Goal: Task Accomplishment & Management: Complete application form

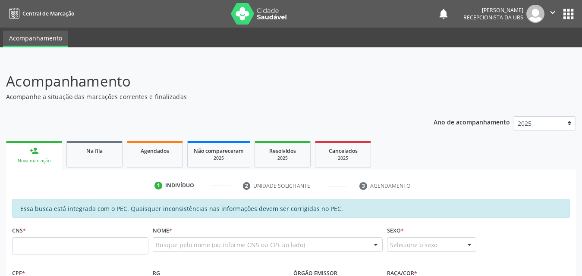
scroll to position [86, 0]
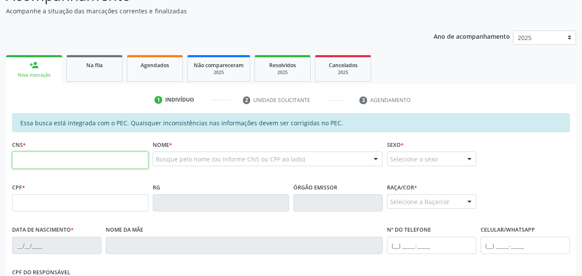
click at [76, 166] on input "text" at bounding box center [80, 160] width 136 height 17
type input "706 0033 1131 5344"
type input "871.948.644-87"
type input "1[DATE]"
type input "[PERSON_NAME]"
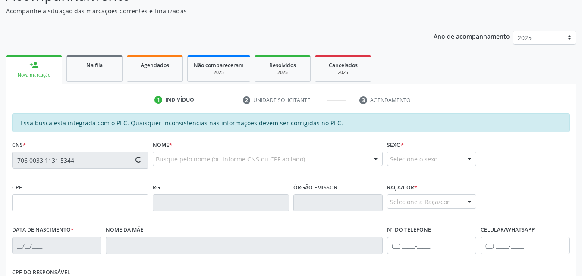
type input "[PHONE_NUMBER]"
type input "800"
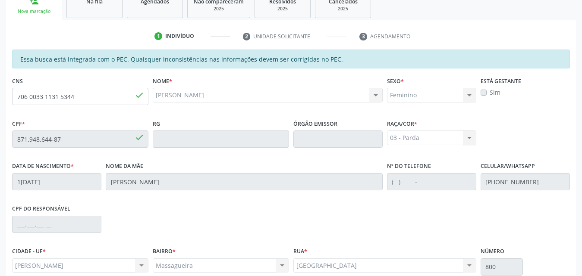
scroll to position [228, 0]
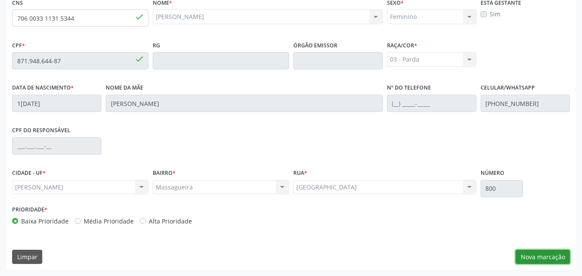
click at [554, 261] on button "Nova marcação" at bounding box center [542, 257] width 54 height 15
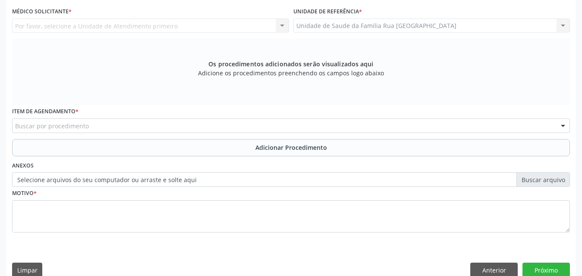
scroll to position [99, 0]
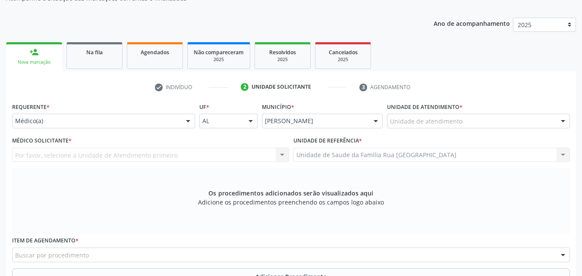
click at [188, 122] on div at bounding box center [187, 121] width 13 height 15
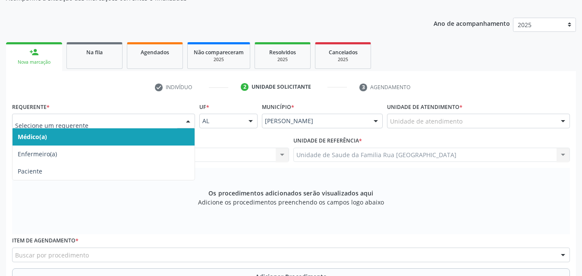
click at [67, 139] on span "Médico(a)" at bounding box center [104, 136] width 182 height 17
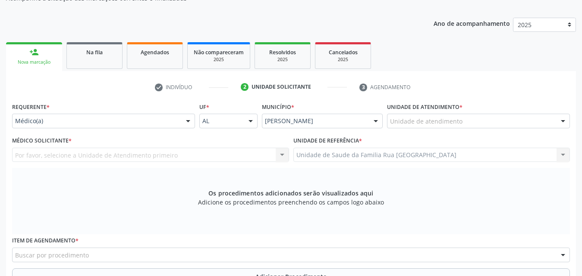
click at [461, 119] on div "Unidade de atendimento" at bounding box center [478, 121] width 183 height 15
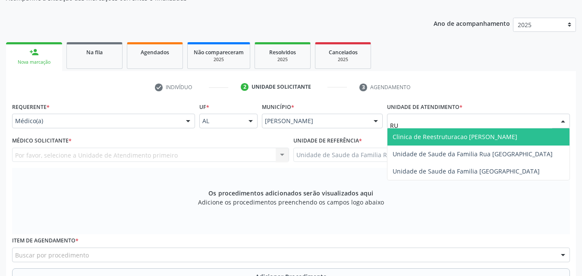
type input "RUA"
click at [458, 137] on span "Unidade de Saude da Familia Rua [GEOGRAPHIC_DATA]" at bounding box center [472, 137] width 160 height 8
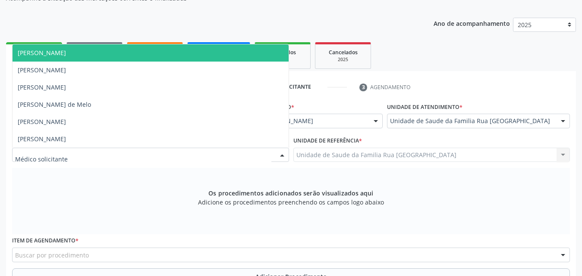
click at [112, 156] on div at bounding box center [150, 155] width 277 height 15
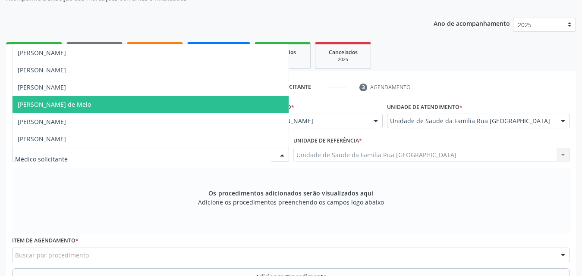
click at [88, 106] on span "[PERSON_NAME] de Melo" at bounding box center [54, 104] width 73 height 8
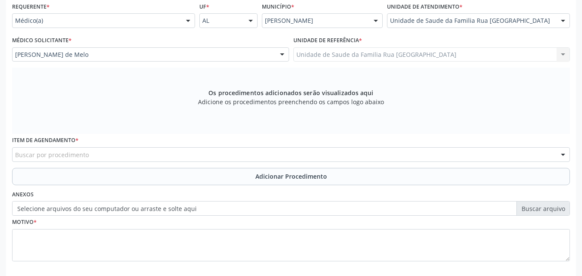
scroll to position [241, 0]
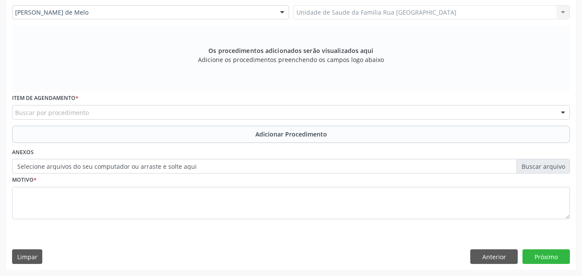
click at [114, 114] on div "Buscar por procedimento" at bounding box center [290, 112] width 557 height 15
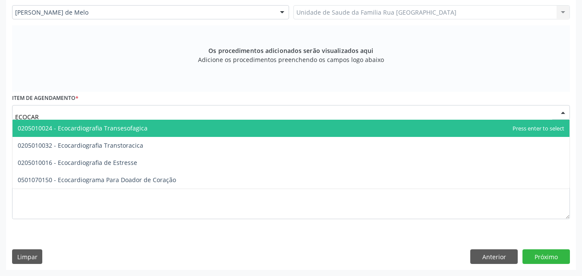
type input "ECOCARD"
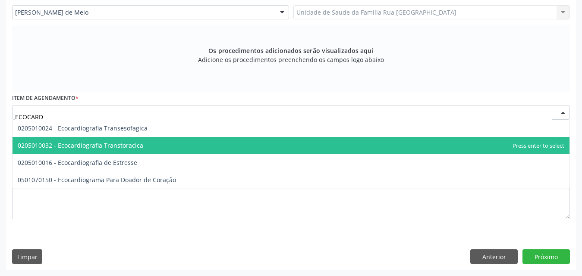
click at [113, 144] on span "0205010032 - Ecocardiografia Transtoracica" at bounding box center [80, 145] width 125 height 8
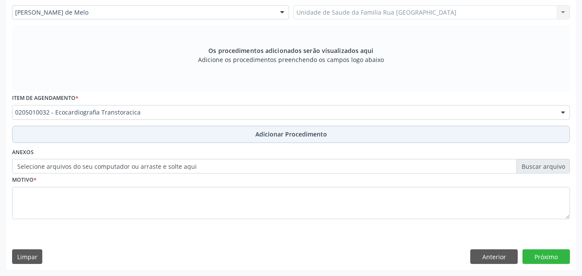
click at [314, 136] on span "Adicionar Procedimento" at bounding box center [291, 134] width 72 height 9
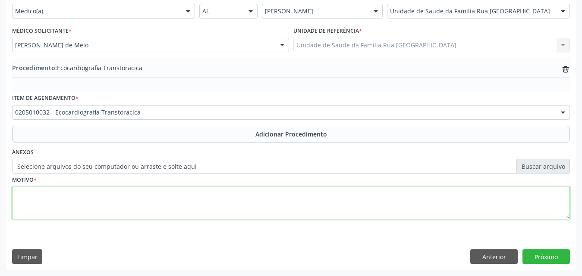
click at [128, 197] on textarea at bounding box center [290, 203] width 557 height 33
type textarea "AVALIACAO CARDIOLOGICA."
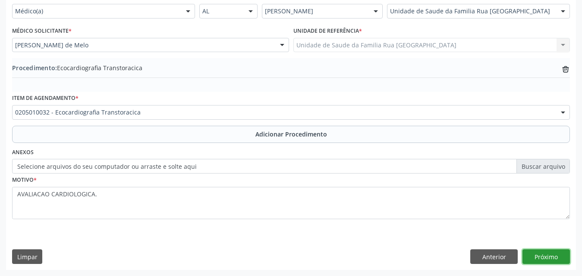
click at [539, 261] on button "Próximo" at bounding box center [545, 257] width 47 height 15
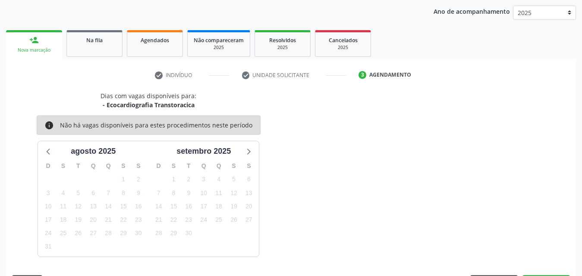
scroll to position [136, 0]
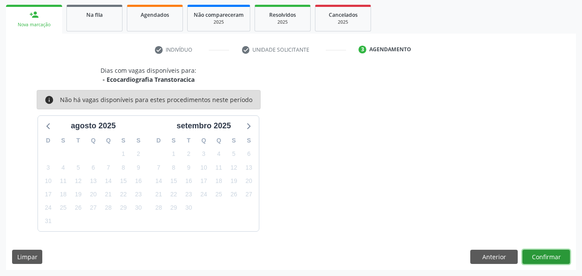
click at [541, 258] on button "Confirmar" at bounding box center [545, 257] width 47 height 15
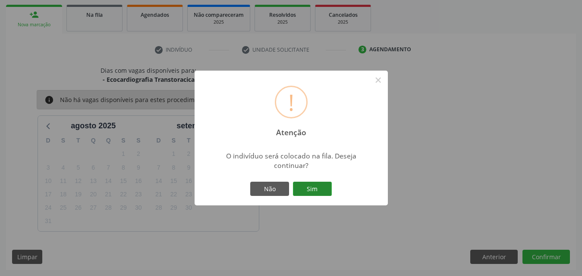
click at [322, 186] on button "Sim" at bounding box center [312, 189] width 39 height 15
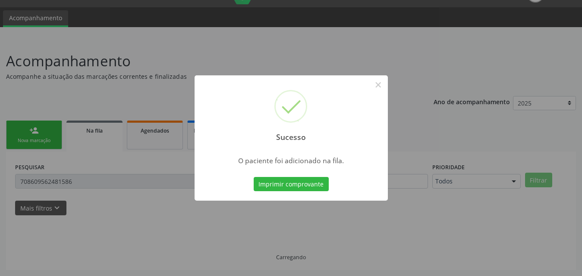
scroll to position [20, 0]
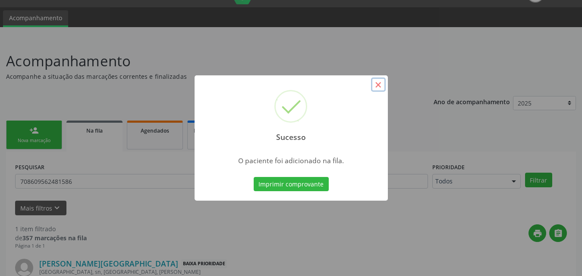
click at [379, 84] on button "×" at bounding box center [378, 85] width 15 height 15
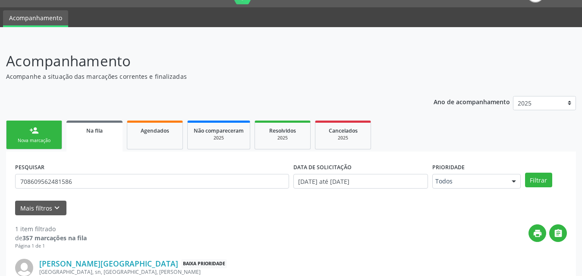
click at [48, 136] on link "person_add Nova marcação" at bounding box center [34, 135] width 56 height 29
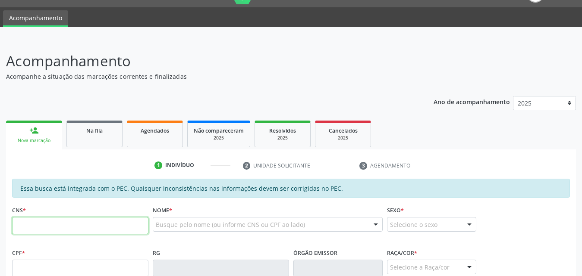
click at [92, 222] on input "text" at bounding box center [80, 225] width 136 height 17
type input "706 0033 1131 5344"
type input "871.948.644-87"
type input "1[DATE]"
type input "[PERSON_NAME]"
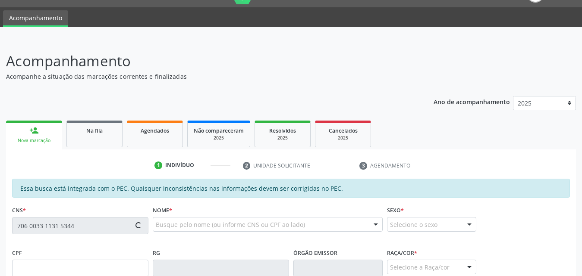
type input "[PHONE_NUMBER]"
type input "800"
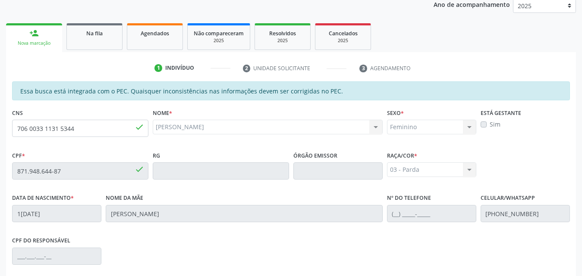
scroll to position [228, 0]
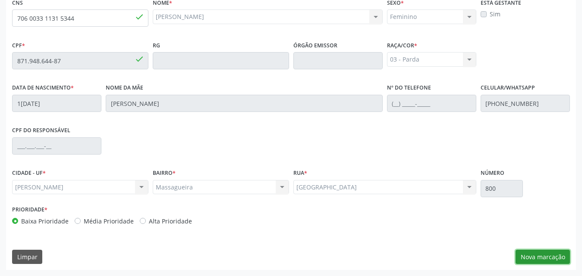
click at [538, 256] on button "Nova marcação" at bounding box center [542, 257] width 54 height 15
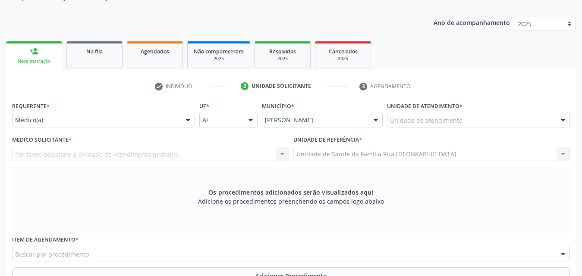
scroll to position [99, 0]
click at [465, 121] on div "Unidade de atendimento" at bounding box center [478, 121] width 183 height 15
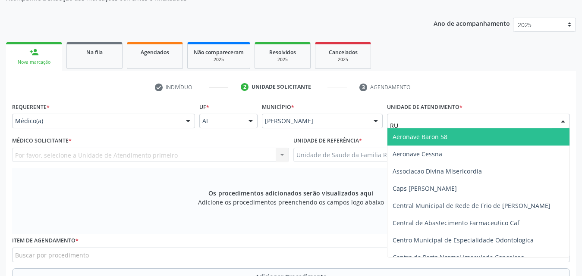
type input "RUA"
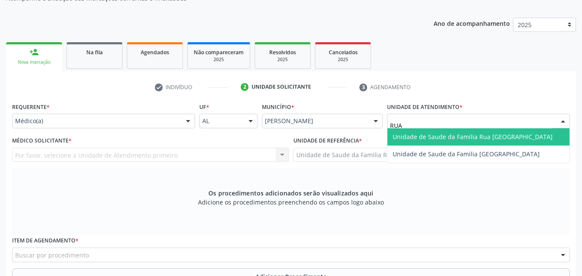
click at [472, 133] on span "Unidade de Saude da Familia Rua [GEOGRAPHIC_DATA]" at bounding box center [472, 137] width 160 height 8
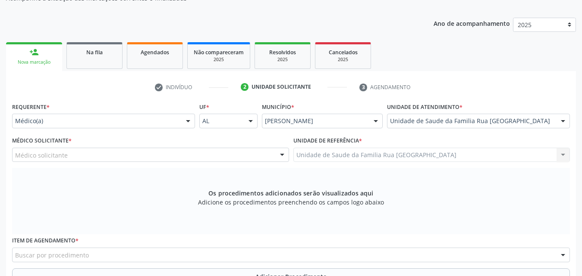
click at [85, 154] on div "Médico solicitante" at bounding box center [150, 155] width 277 height 15
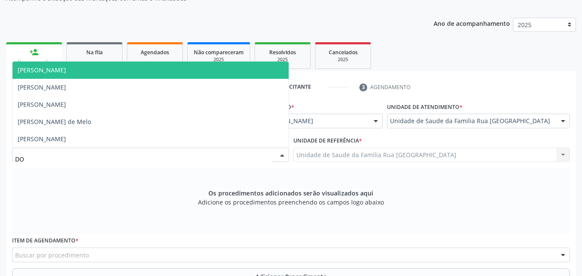
type input "D"
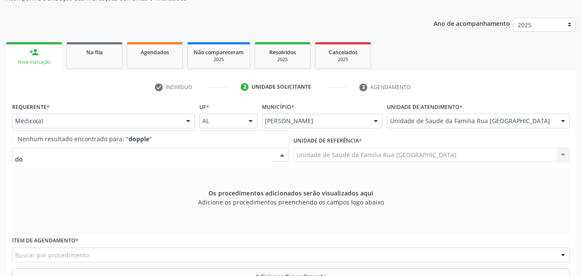
type input "d"
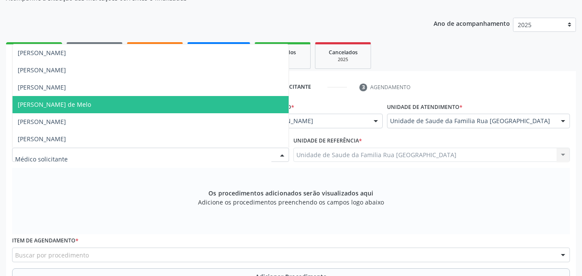
click at [74, 108] on span "[PERSON_NAME] de Melo" at bounding box center [54, 104] width 73 height 8
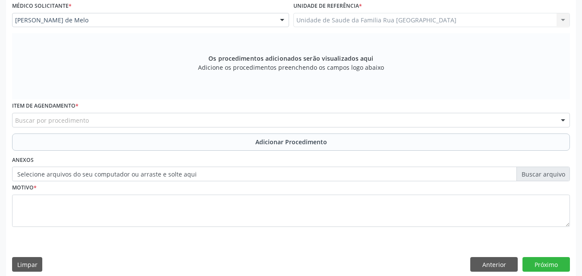
scroll to position [241, 0]
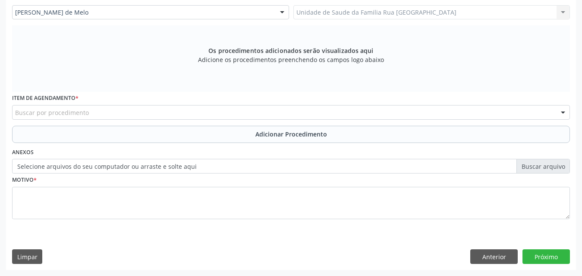
click at [120, 111] on div "Buscar por procedimento" at bounding box center [290, 112] width 557 height 15
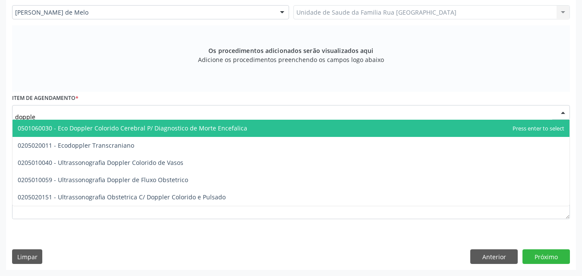
type input "doppler"
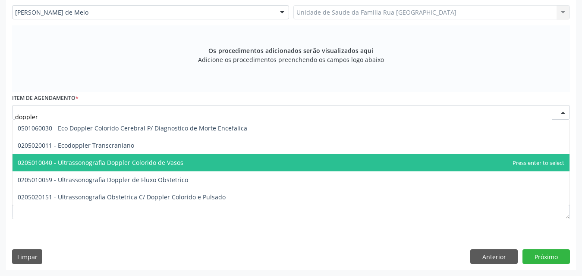
click at [122, 159] on span "0205010040 - Ultrassonografia Doppler Colorido de Vasos" at bounding box center [101, 163] width 166 height 8
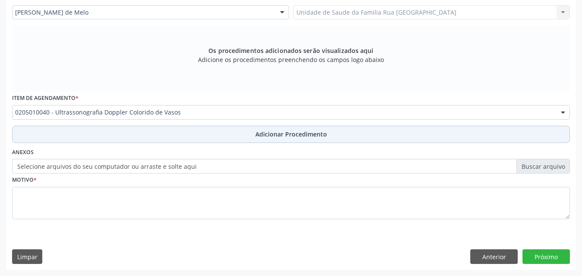
click at [291, 130] on span "Adicionar Procedimento" at bounding box center [291, 134] width 72 height 9
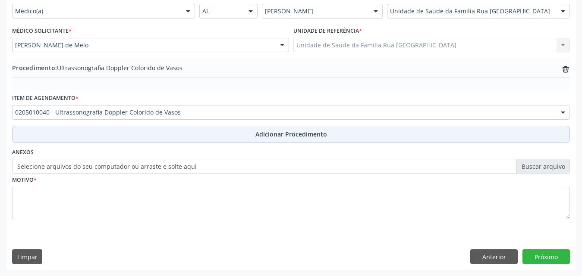
scroll to position [209, 0]
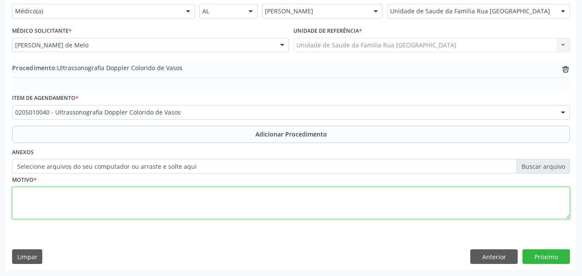
click at [140, 205] on textarea at bounding box center [290, 203] width 557 height 33
type textarea "h"
type textarea "HAS RESISTENTE."
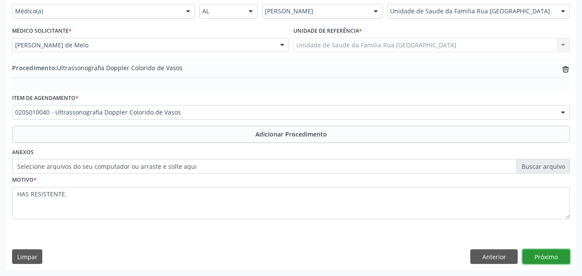
click at [535, 259] on button "Próximo" at bounding box center [545, 257] width 47 height 15
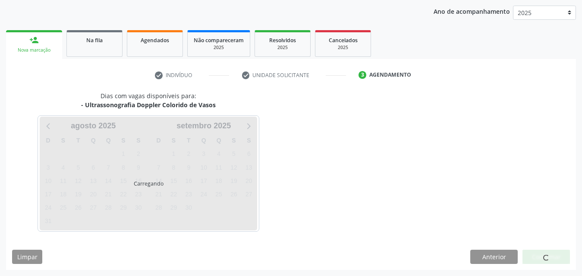
scroll to position [136, 0]
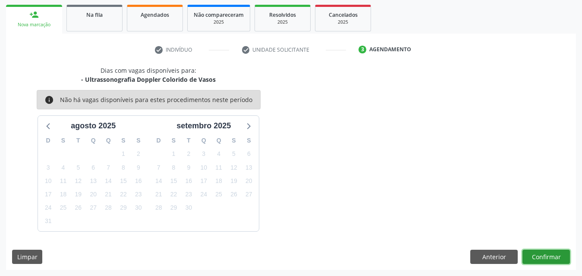
click at [526, 255] on button "Confirmar" at bounding box center [545, 257] width 47 height 15
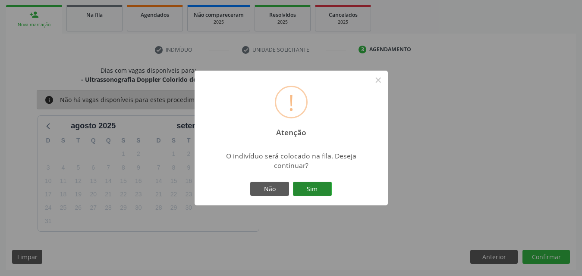
click at [321, 190] on button "Sim" at bounding box center [312, 189] width 39 height 15
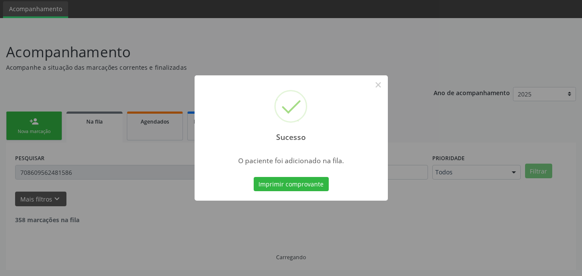
scroll to position [20, 0]
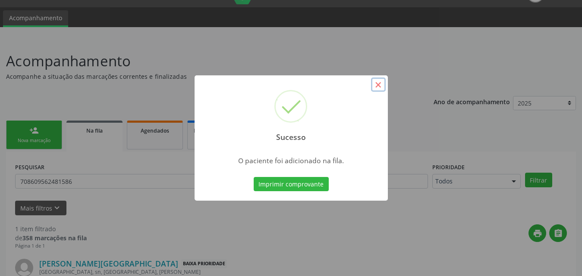
click at [380, 86] on button "×" at bounding box center [378, 85] width 15 height 15
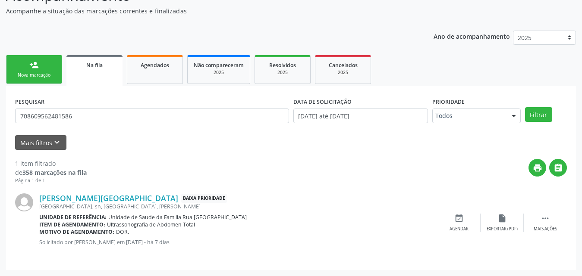
scroll to position [0, 0]
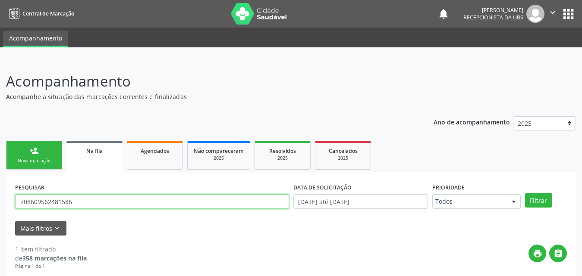
click at [106, 205] on input "708609562481586" at bounding box center [152, 201] width 274 height 15
type input "7"
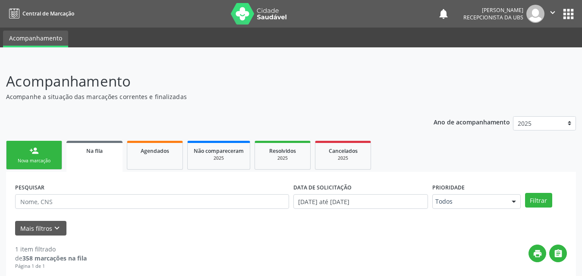
click at [41, 152] on link "person_add Nova marcação" at bounding box center [34, 155] width 56 height 29
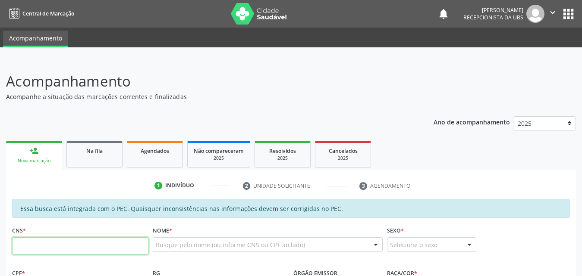
click at [94, 250] on input "text" at bounding box center [80, 246] width 136 height 17
type input "706 0033 1131 5344"
type input "871.948.644-87"
type input "1[DATE]"
type input "[PERSON_NAME]"
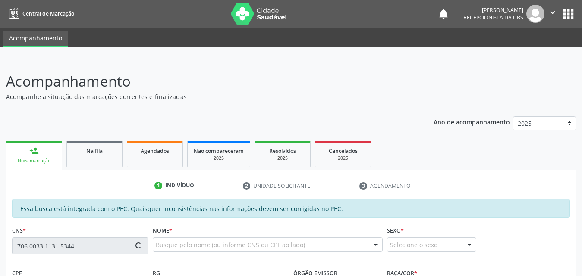
type input "[PHONE_NUMBER]"
type input "800"
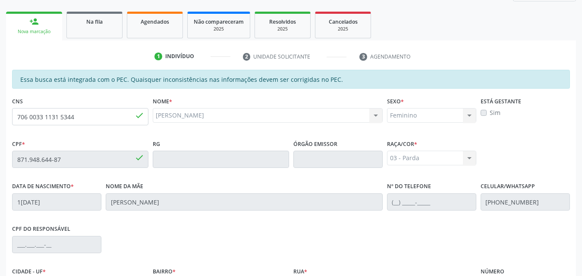
scroll to position [228, 0]
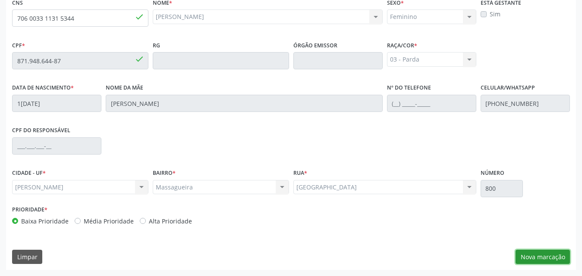
click at [547, 256] on button "Nova marcação" at bounding box center [542, 257] width 54 height 15
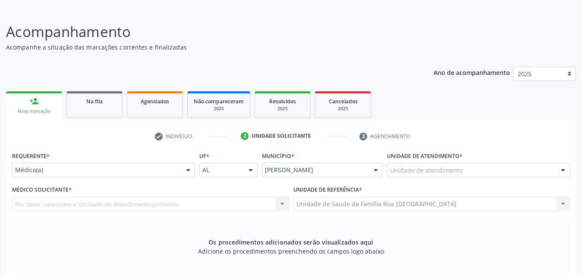
scroll to position [99, 0]
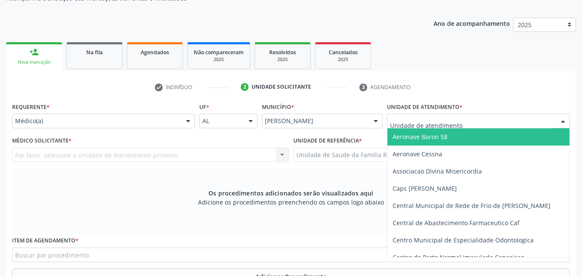
click at [513, 122] on div at bounding box center [478, 121] width 183 height 15
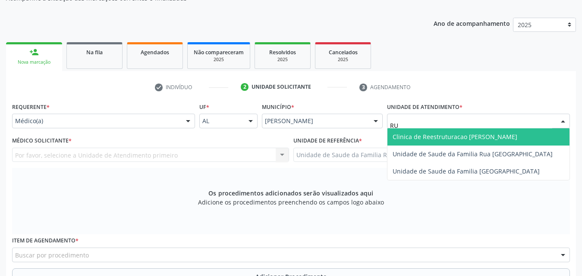
type input "RUA"
click at [503, 135] on span "Unidade de Saude da Familia Rua [GEOGRAPHIC_DATA]" at bounding box center [472, 137] width 160 height 8
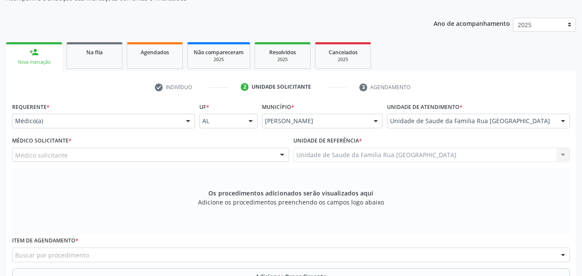
click at [176, 156] on div "Médico solicitante" at bounding box center [150, 155] width 277 height 15
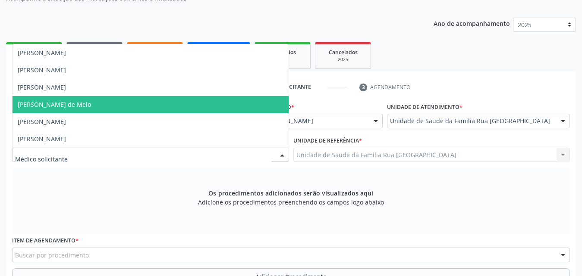
click at [92, 104] on span "[PERSON_NAME] de Melo" at bounding box center [151, 104] width 276 height 17
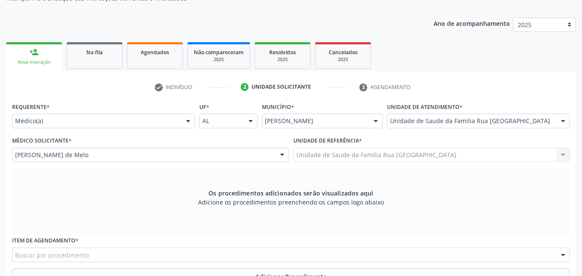
scroll to position [241, 0]
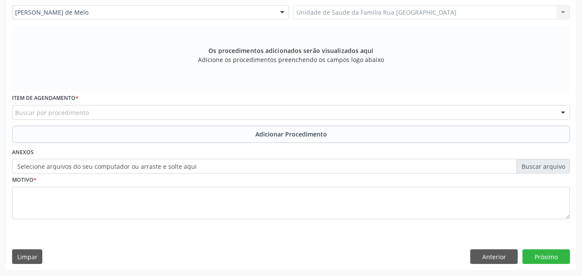
click at [141, 114] on div "Buscar por procedimento" at bounding box center [290, 112] width 557 height 15
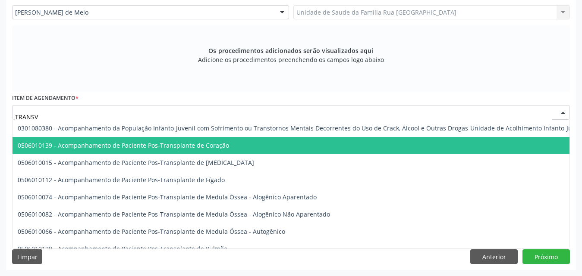
type input "TRANSVA"
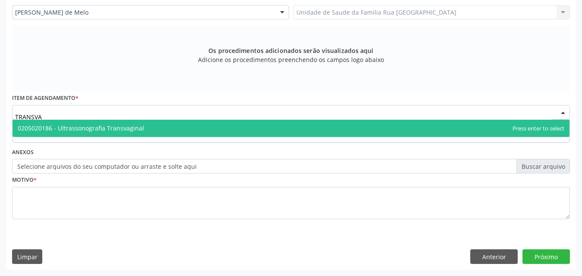
click at [107, 128] on span "0205020186 - Ultrassonografia Transvaginal" at bounding box center [81, 128] width 126 height 8
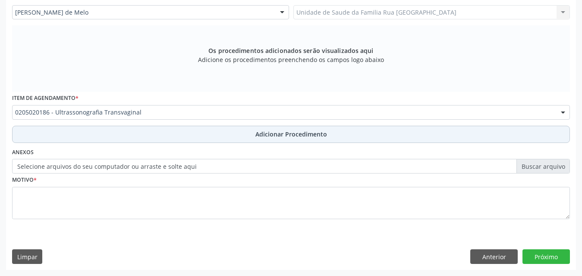
click at [306, 135] on span "Adicionar Procedimento" at bounding box center [291, 134] width 72 height 9
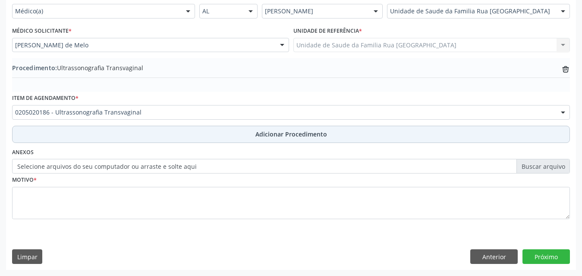
scroll to position [209, 0]
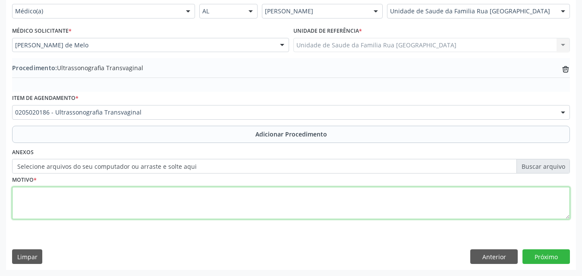
click at [146, 216] on textarea at bounding box center [290, 203] width 557 height 33
type textarea "PROLAPSO UTERINO COMPLETO?"
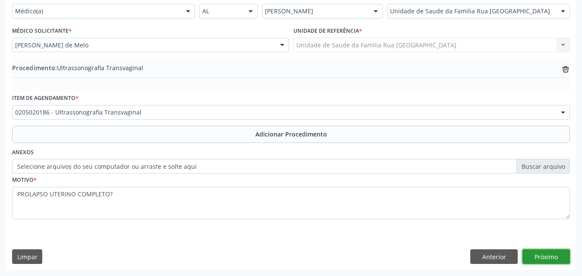
click at [552, 261] on button "Próximo" at bounding box center [545, 257] width 47 height 15
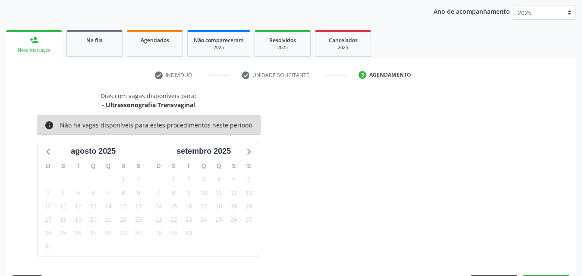
scroll to position [136, 0]
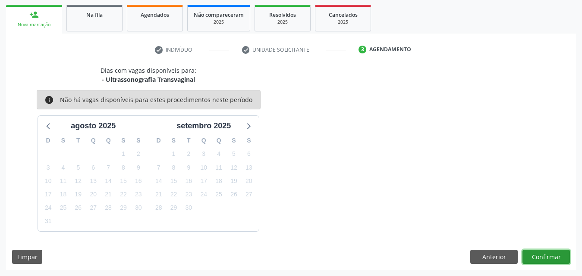
click at [550, 259] on button "Confirmar" at bounding box center [545, 257] width 47 height 15
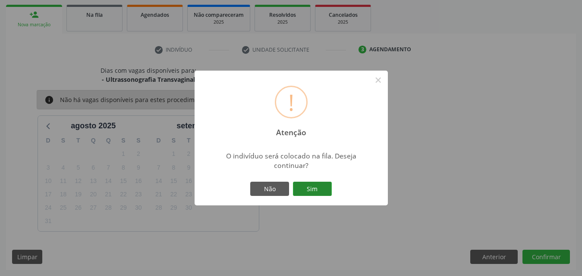
click at [322, 192] on button "Sim" at bounding box center [312, 189] width 39 height 15
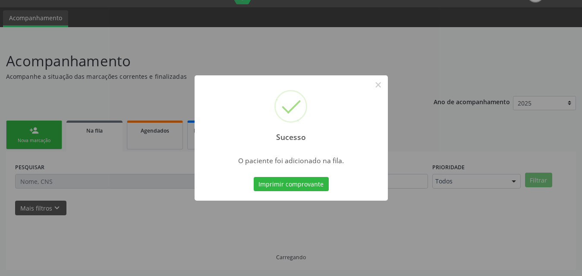
scroll to position [20, 0]
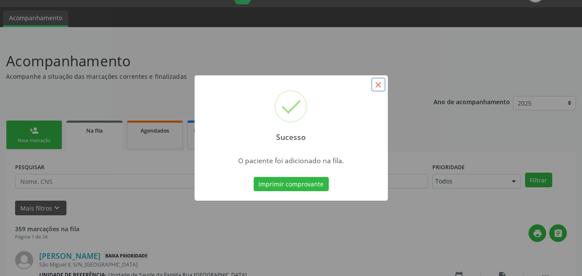
drag, startPoint x: 379, startPoint y: 82, endPoint x: 425, endPoint y: 97, distance: 47.9
click at [379, 83] on button "×" at bounding box center [378, 85] width 15 height 15
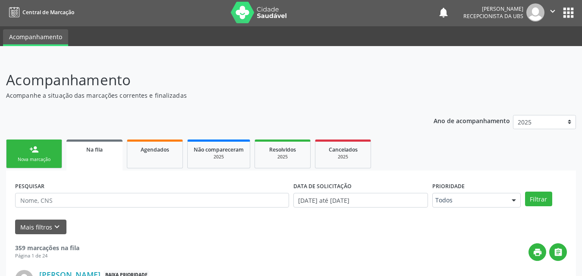
scroll to position [0, 0]
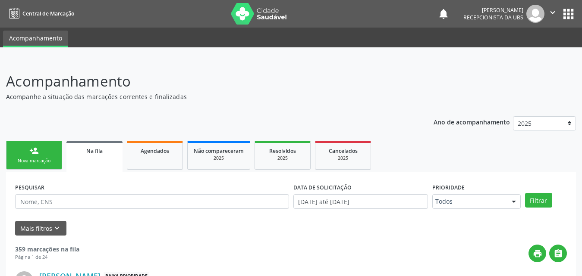
click at [39, 154] on link "person_add Nova marcação" at bounding box center [34, 155] width 56 height 29
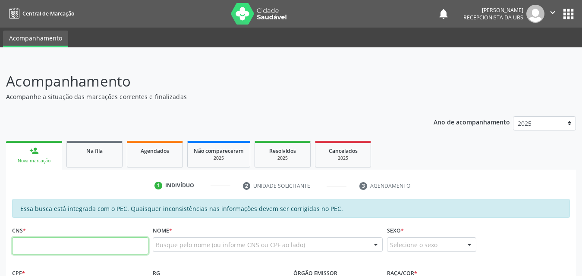
click at [114, 244] on input "text" at bounding box center [80, 246] width 136 height 17
type input "708 6090 5585 3180"
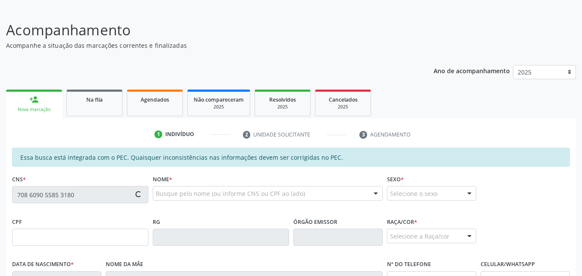
scroll to position [172, 0]
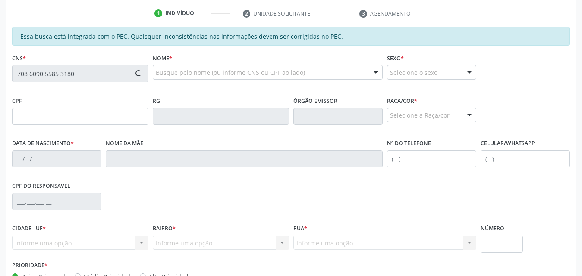
type input "021.617.594-18"
type input "[DATE]"
type input "[PERSON_NAME][DATE]"
type input "[PHONE_NUMBER]"
type input "15"
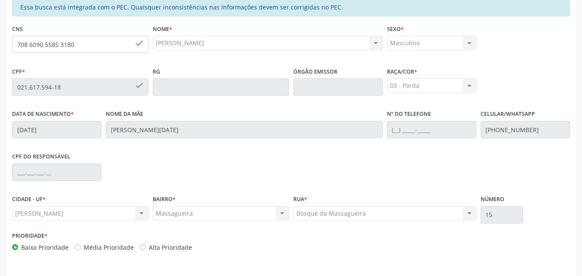
scroll to position [228, 0]
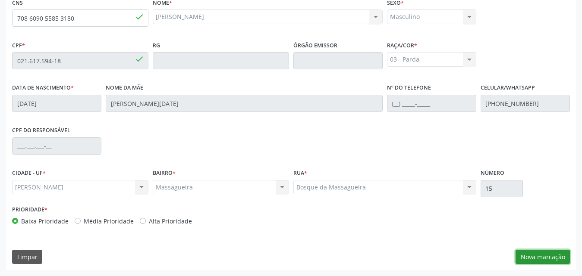
click at [541, 253] on button "Nova marcação" at bounding box center [542, 257] width 54 height 15
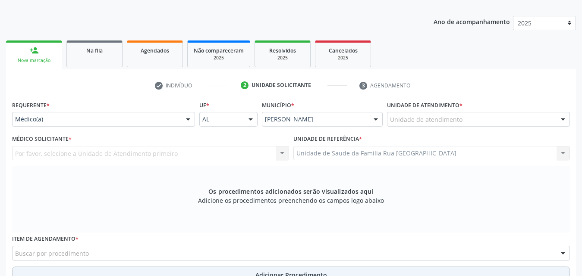
scroll to position [99, 0]
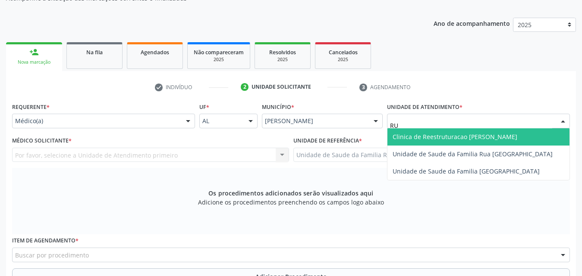
type input "RUA"
click at [470, 138] on span "Unidade de Saude da Familia Rua [GEOGRAPHIC_DATA]" at bounding box center [472, 137] width 160 height 8
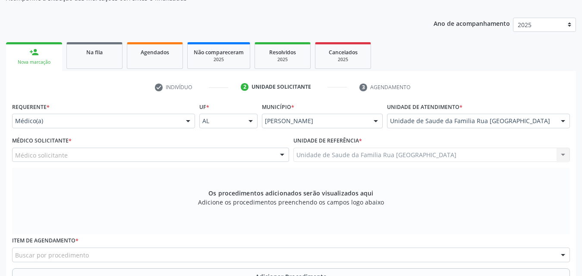
click at [133, 156] on div "Médico solicitante" at bounding box center [150, 155] width 277 height 15
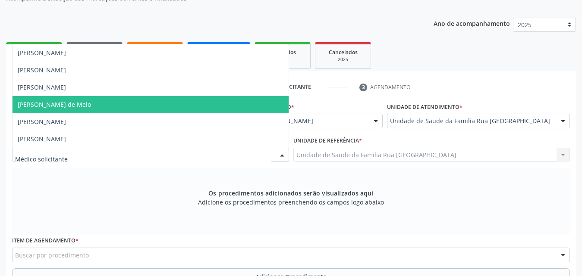
click at [89, 107] on span "[PERSON_NAME] de Melo" at bounding box center [54, 104] width 73 height 8
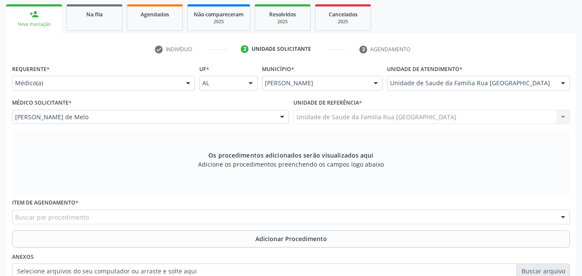
scroll to position [228, 0]
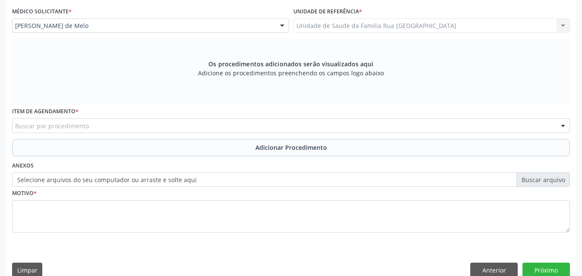
click at [138, 128] on div "Buscar por procedimento" at bounding box center [290, 126] width 557 height 15
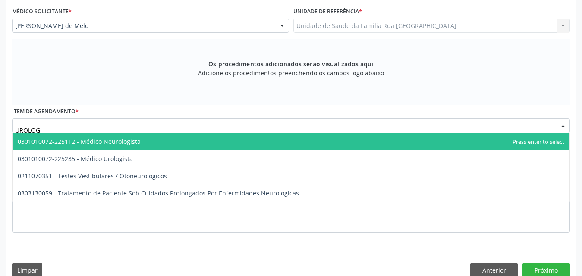
type input "UROLOGIS"
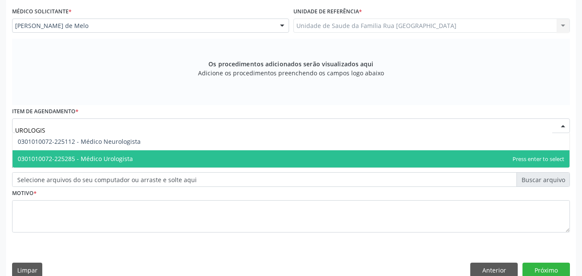
click at [143, 159] on span "0301010072-225285 - Médico Urologista" at bounding box center [291, 158] width 557 height 17
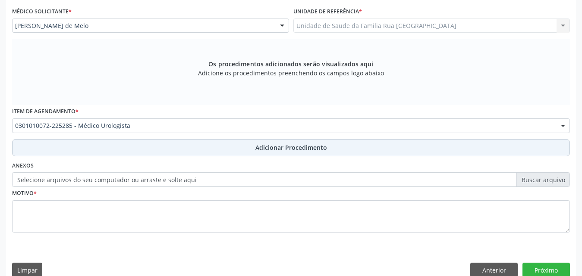
click at [260, 145] on span "Adicionar Procedimento" at bounding box center [291, 147] width 72 height 9
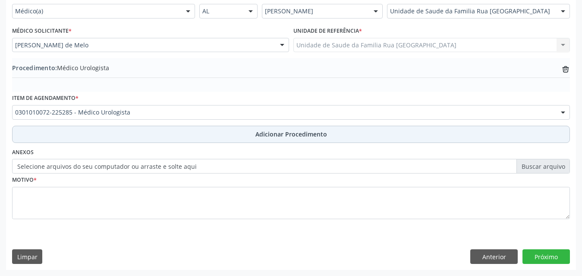
scroll to position [209, 0]
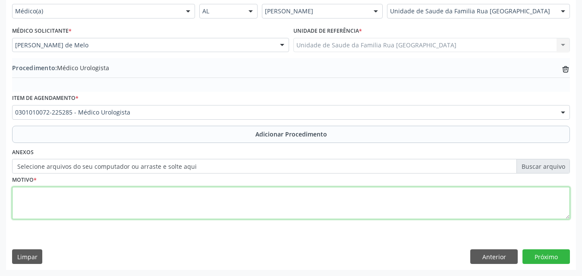
click at [188, 202] on textarea at bounding box center [290, 203] width 557 height 33
type textarea "PACIENTE COM LITIASE RENAL A DIREITA, A MAIOR MEDINDO 0,9 CM"
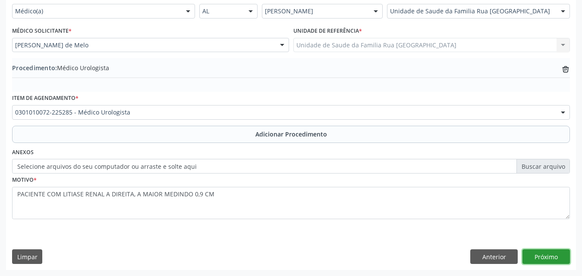
click at [555, 254] on button "Próximo" at bounding box center [545, 257] width 47 height 15
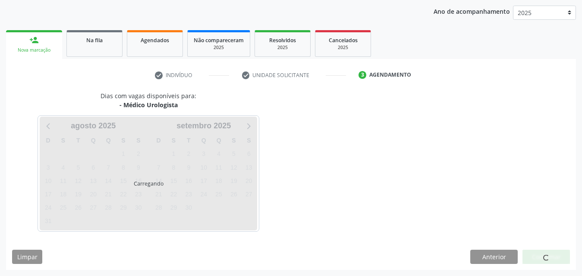
scroll to position [136, 0]
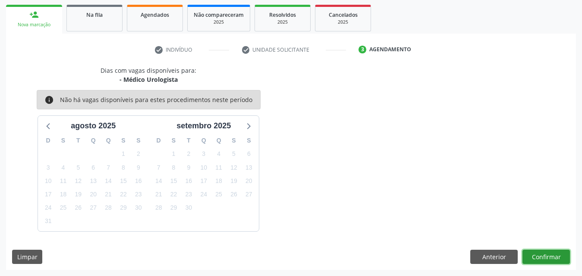
click at [549, 257] on button "Confirmar" at bounding box center [545, 257] width 47 height 15
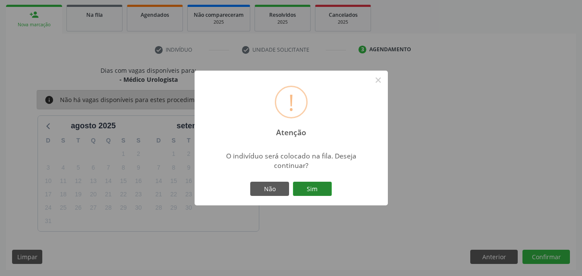
click at [319, 196] on button "Sim" at bounding box center [312, 189] width 39 height 15
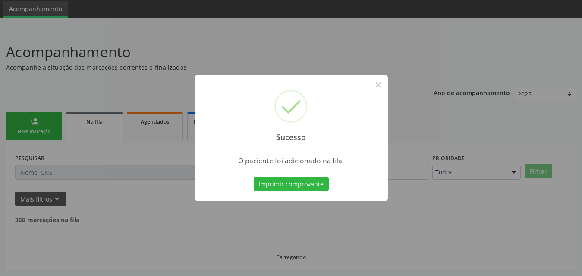
scroll to position [20, 0]
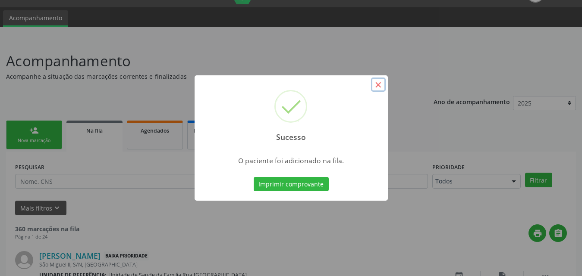
click at [378, 89] on button "×" at bounding box center [378, 85] width 15 height 15
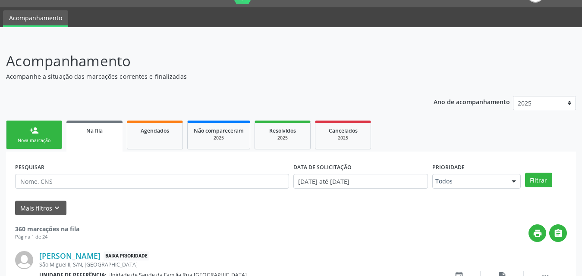
click at [50, 144] on link "person_add Nova marcação" at bounding box center [34, 135] width 56 height 29
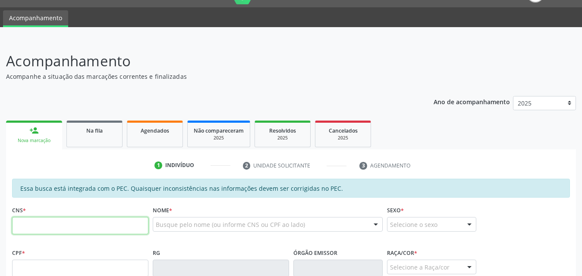
click at [84, 226] on input "text" at bounding box center [80, 225] width 136 height 17
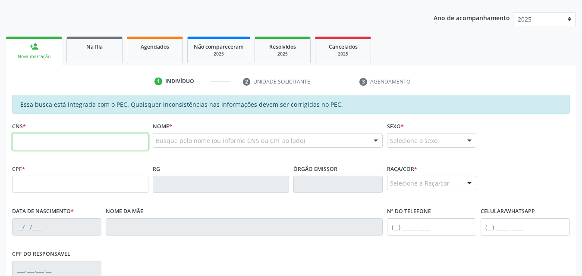
scroll to position [106, 0]
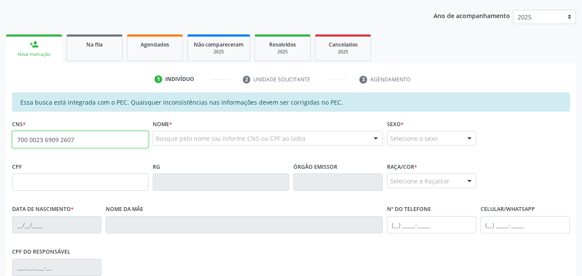
type input "700 0023 6909 2607"
type input "087.572.694-16"
type input "11[DATE]"
type input "[PERSON_NAME]"
type input "[PHONE_NUMBER]"
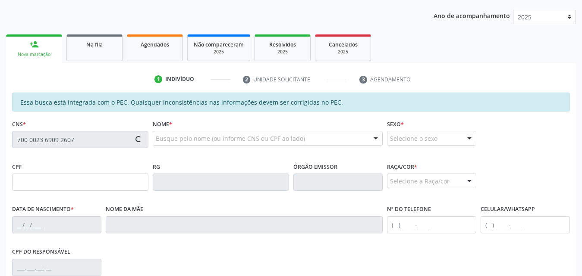
type input "11"
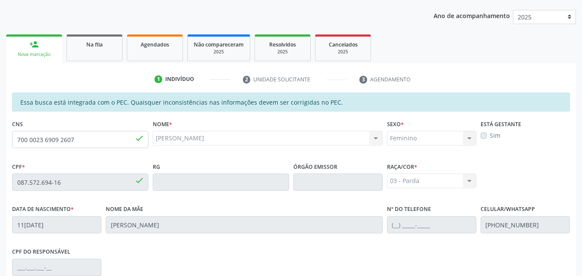
scroll to position [228, 0]
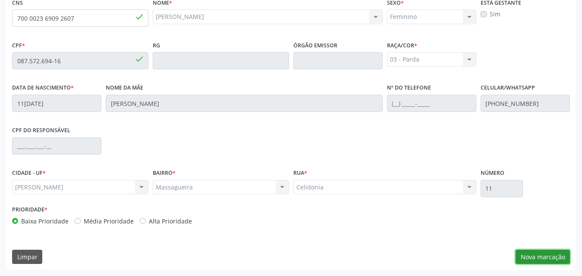
click at [551, 257] on button "Nova marcação" at bounding box center [542, 257] width 54 height 15
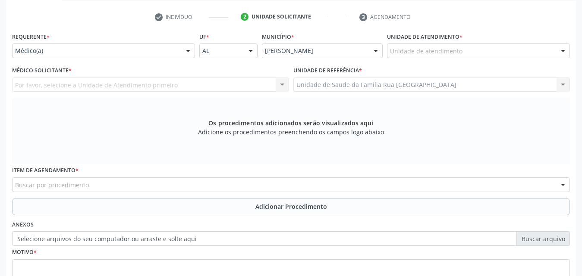
scroll to position [56, 0]
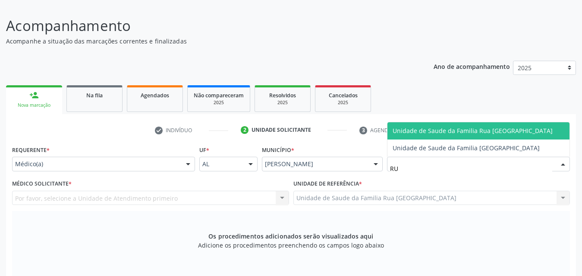
type input "RUA"
click at [464, 126] on span "Unidade de Saude da Familia Rua [GEOGRAPHIC_DATA]" at bounding box center [478, 130] width 182 height 17
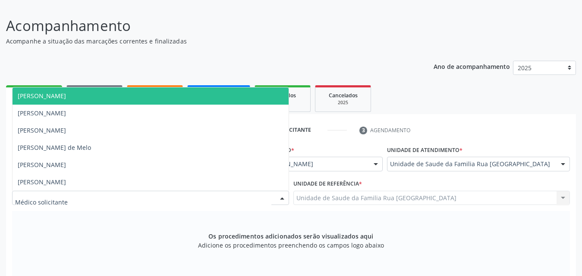
click at [108, 198] on div at bounding box center [150, 198] width 277 height 15
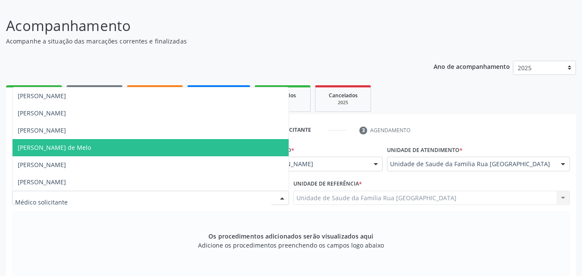
click at [88, 145] on span "[PERSON_NAME] de Melo" at bounding box center [54, 148] width 73 height 8
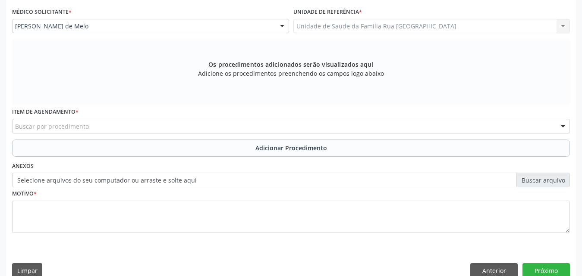
scroll to position [228, 0]
click at [213, 131] on div "Buscar por procedimento" at bounding box center [290, 126] width 557 height 15
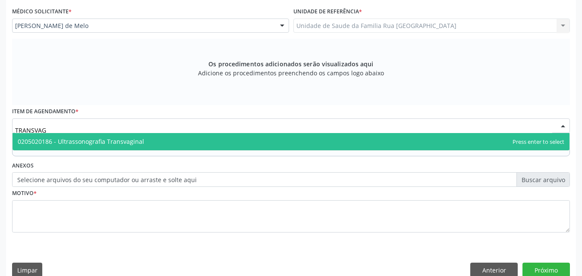
click at [173, 143] on span "0205020186 - Ultrassonografia Transvaginal" at bounding box center [291, 141] width 557 height 17
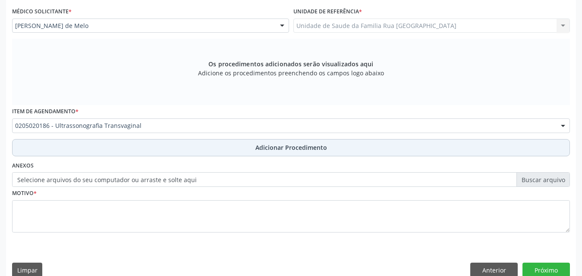
click at [278, 150] on span "Adicionar Procedimento" at bounding box center [291, 147] width 72 height 9
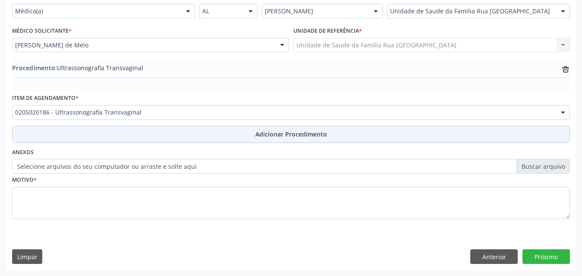
scroll to position [209, 0]
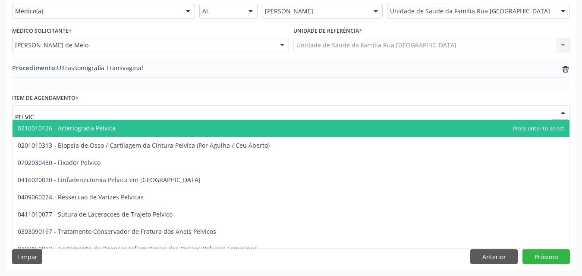
type input "PELVICA"
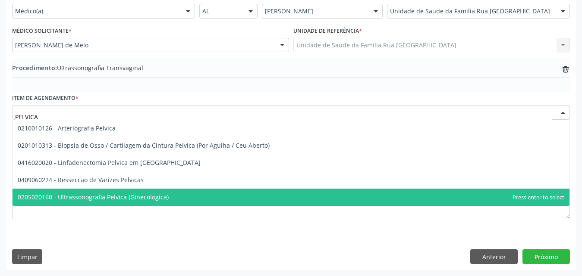
click at [115, 196] on span "0205020160 - Ultrassonografia Pelvica (Ginecologica)" at bounding box center [93, 197] width 151 height 8
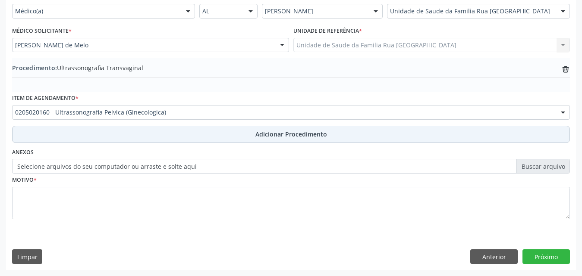
click at [270, 135] on span "Adicionar Procedimento" at bounding box center [291, 134] width 72 height 9
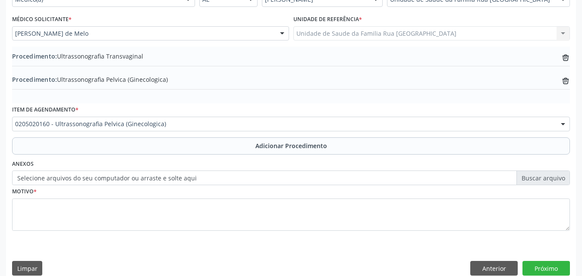
scroll to position [232, 0]
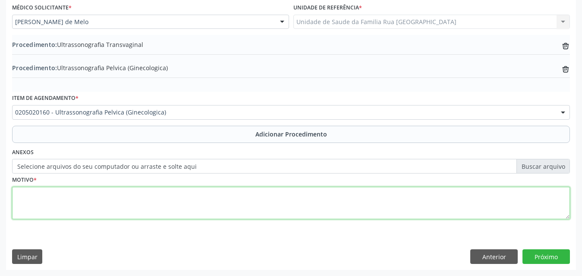
click at [107, 196] on textarea at bounding box center [290, 203] width 557 height 33
type textarea "ACOMPANHAMENTO DE CISTO."
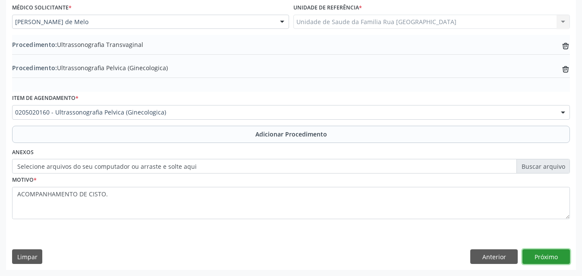
click at [548, 257] on button "Próximo" at bounding box center [545, 257] width 47 height 15
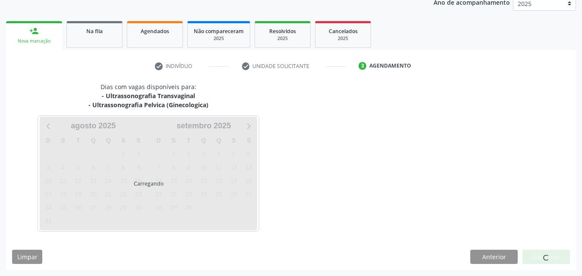
scroll to position [145, 0]
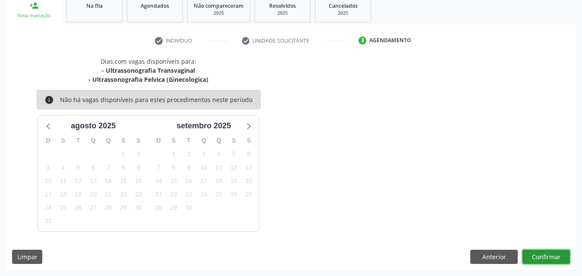
click at [538, 258] on button "Confirmar" at bounding box center [545, 257] width 47 height 15
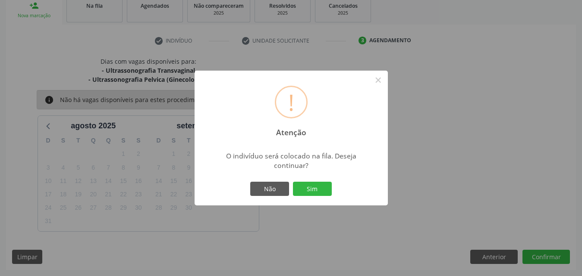
click at [326, 188] on button "Sim" at bounding box center [312, 189] width 39 height 15
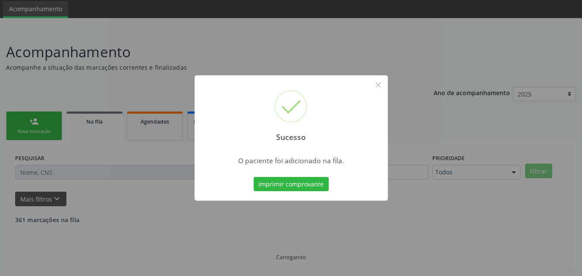
scroll to position [20, 0]
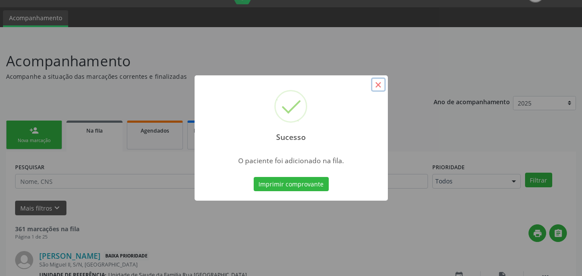
drag, startPoint x: 376, startPoint y: 87, endPoint x: 283, endPoint y: 123, distance: 100.5
click at [376, 87] on button "×" at bounding box center [378, 85] width 15 height 15
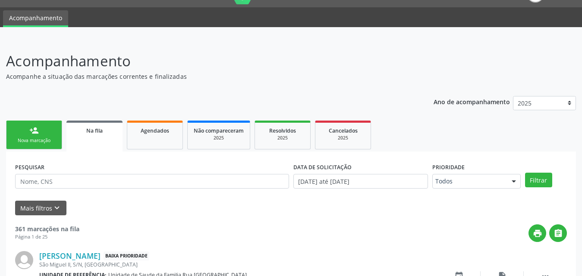
click at [32, 136] on link "person_add Nova marcação" at bounding box center [34, 135] width 56 height 29
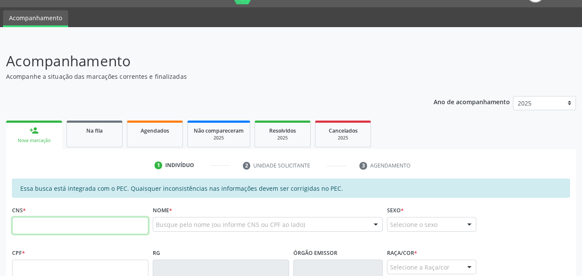
click at [91, 228] on input "text" at bounding box center [80, 225] width 136 height 17
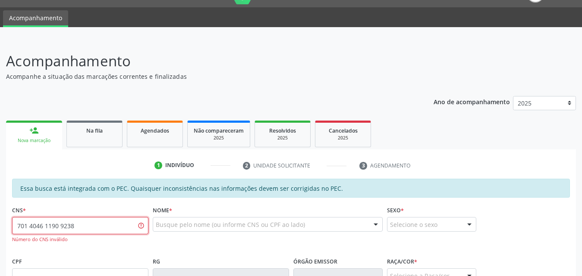
type input "701 4046 1190 9238"
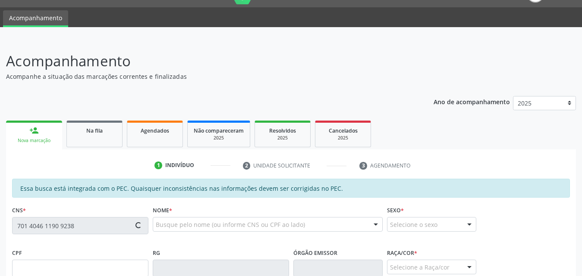
type input "142.265.354-48"
type input "2[DATE]"
type input "[PERSON_NAME]"
type input "[PHONE_NUMBER]"
type input "07"
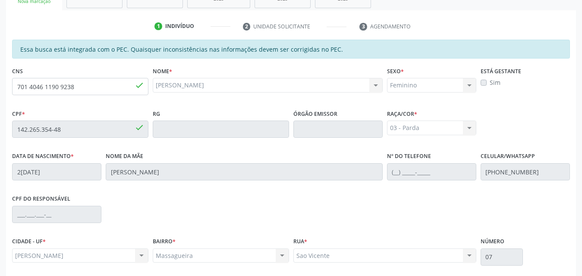
scroll to position [228, 0]
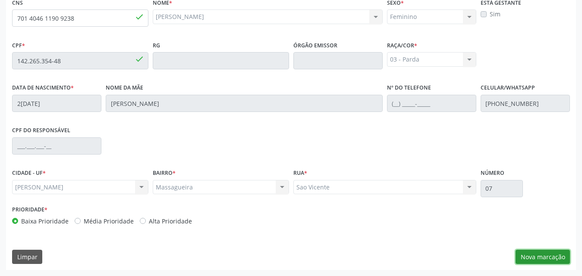
click at [545, 259] on button "Nova marcação" at bounding box center [542, 257] width 54 height 15
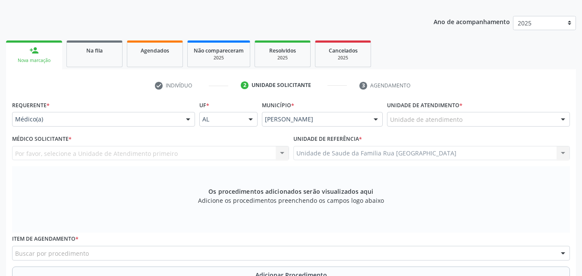
scroll to position [99, 0]
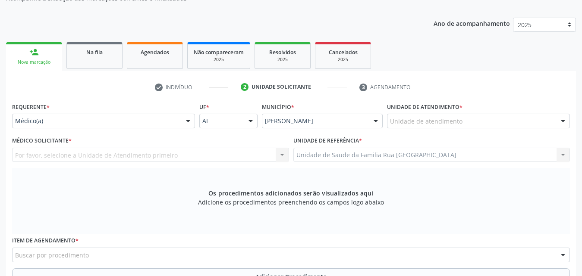
click at [487, 120] on div "Unidade de atendimento" at bounding box center [478, 121] width 183 height 15
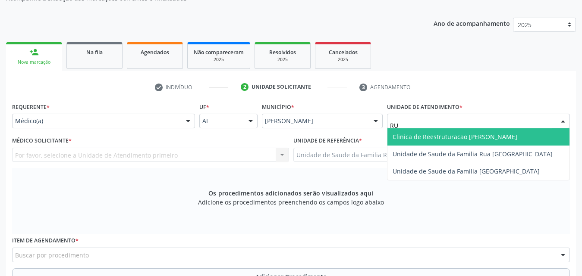
type input "RUA"
click at [489, 138] on span "Unidade de Saude da Familia Rua [GEOGRAPHIC_DATA]" at bounding box center [472, 137] width 160 height 8
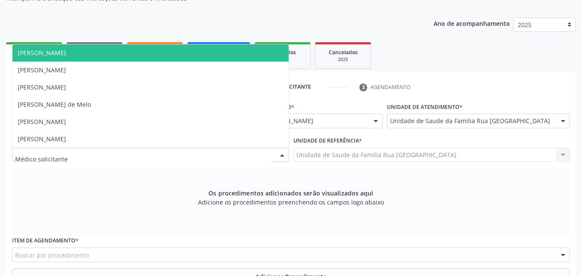
click at [110, 158] on div at bounding box center [150, 155] width 277 height 15
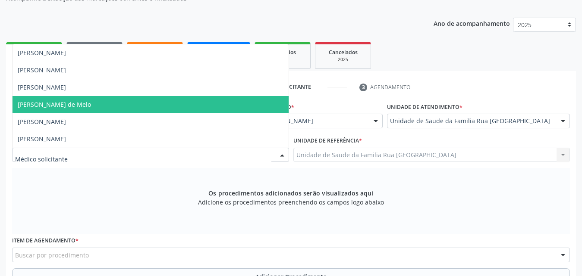
click at [95, 107] on span "[PERSON_NAME] de Melo" at bounding box center [151, 104] width 276 height 17
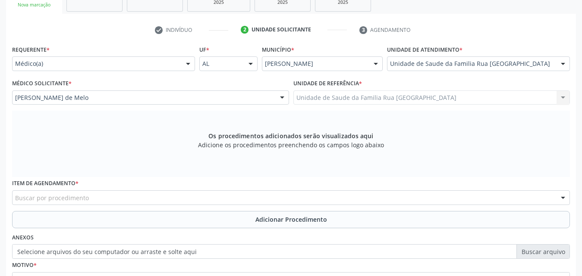
scroll to position [241, 0]
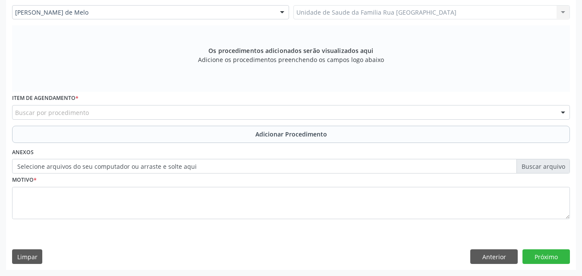
click at [136, 113] on div "Buscar por procedimento" at bounding box center [290, 112] width 557 height 15
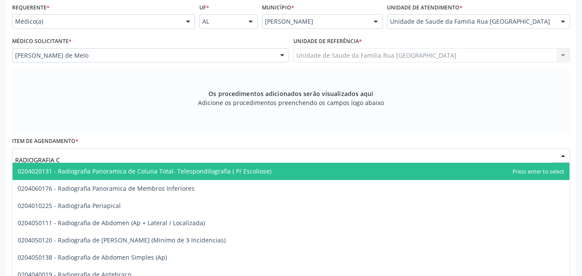
scroll to position [0, 0]
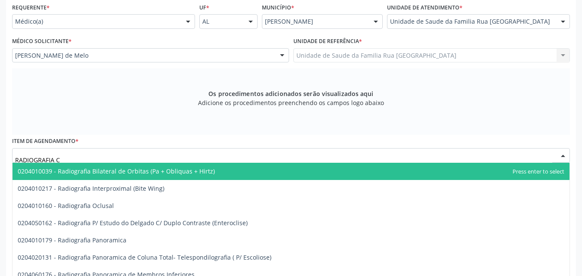
type input "RADIOGRAFIA"
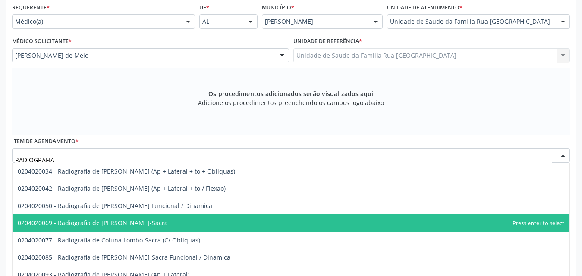
scroll to position [474, 0]
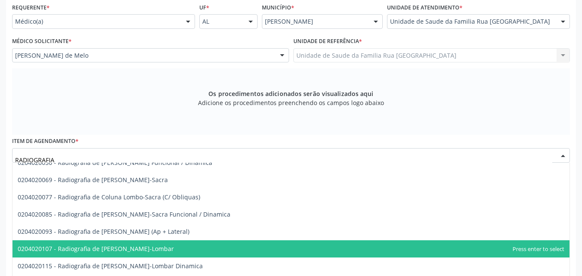
click at [154, 250] on span "0204020107 - Radiografia de [PERSON_NAME]-Lombar" at bounding box center [96, 249] width 156 height 8
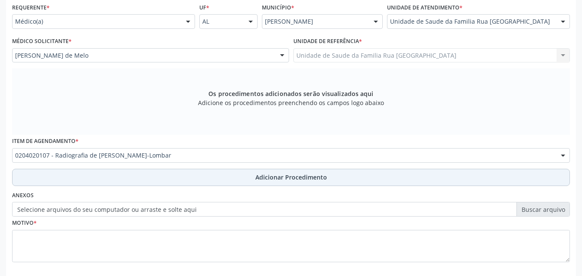
click at [298, 174] on span "Adicionar Procedimento" at bounding box center [291, 177] width 72 height 9
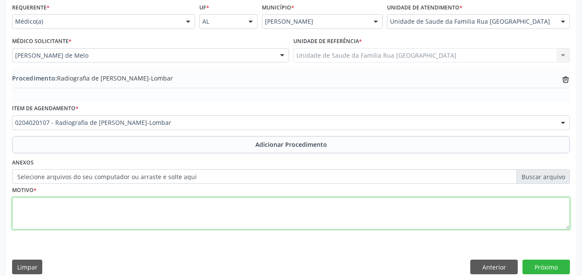
click at [141, 215] on textarea at bounding box center [290, 213] width 557 height 33
type textarea "LOMBALGIA"
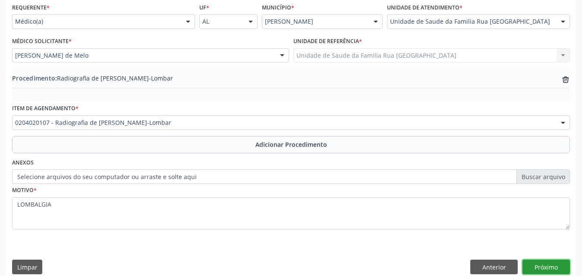
click at [557, 271] on button "Próximo" at bounding box center [545, 267] width 47 height 15
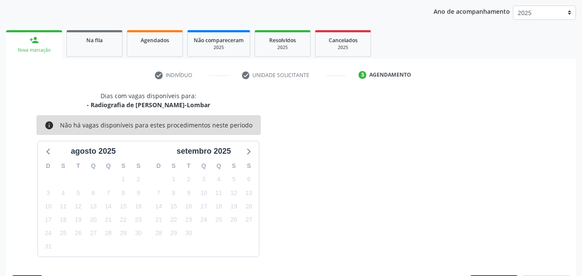
scroll to position [136, 0]
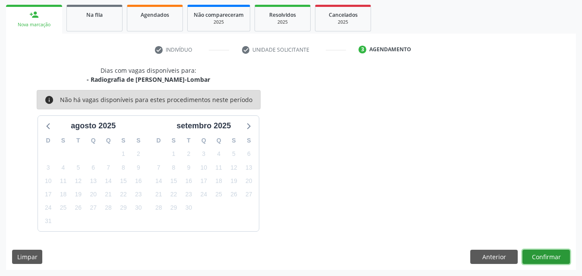
click at [548, 255] on button "Confirmar" at bounding box center [545, 257] width 47 height 15
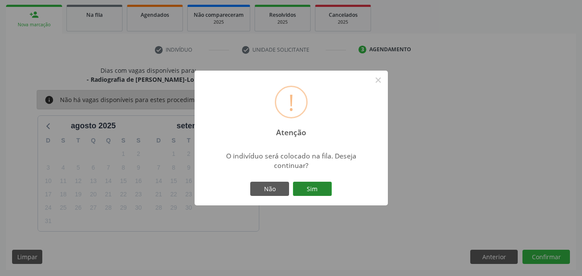
click at [318, 186] on button "Sim" at bounding box center [312, 189] width 39 height 15
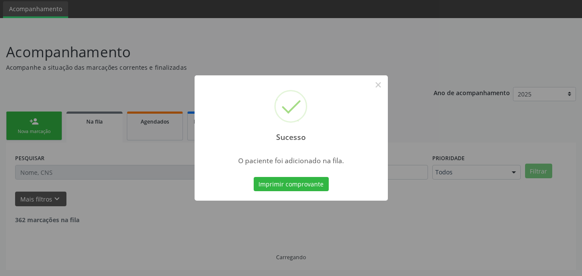
scroll to position [20, 0]
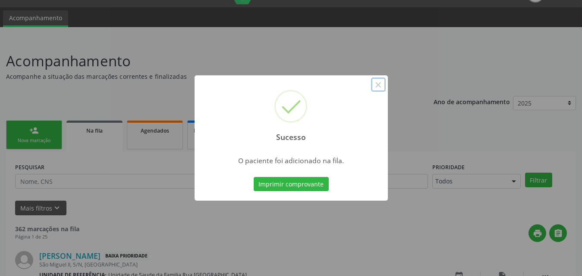
drag, startPoint x: 377, startPoint y: 85, endPoint x: 369, endPoint y: 91, distance: 9.7
click at [378, 85] on button "×" at bounding box center [378, 85] width 15 height 15
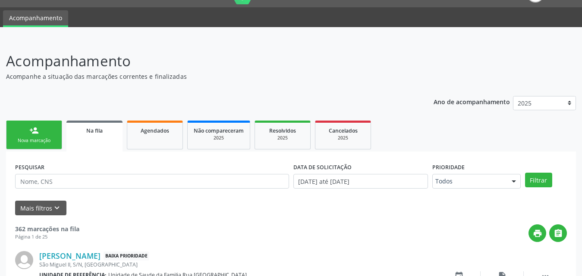
click at [25, 146] on link "person_add Nova marcação" at bounding box center [34, 135] width 56 height 29
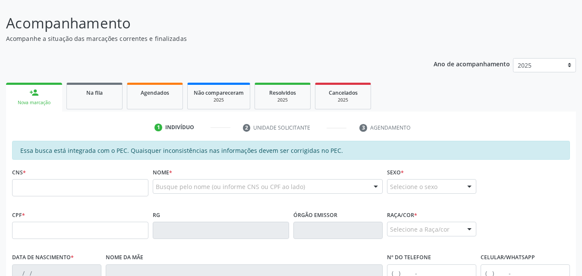
scroll to position [106, 0]
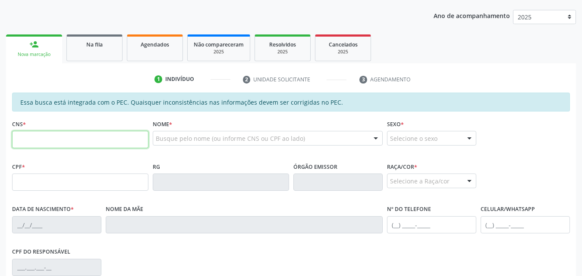
click at [101, 144] on input "text" at bounding box center [80, 139] width 136 height 17
type input "700 0053 8832 8508"
type input "005.362.134-45"
type input "13[DATE]"
type input "[PERSON_NAME]"
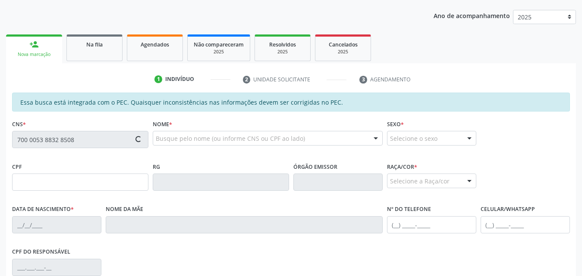
type input "[PHONE_NUMBER]"
type input "S/N"
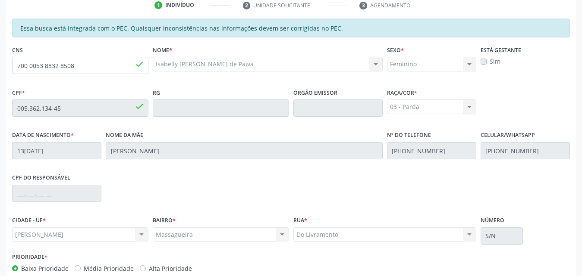
scroll to position [228, 0]
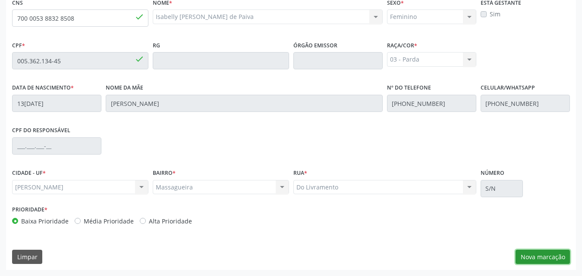
click at [527, 254] on button "Nova marcação" at bounding box center [542, 257] width 54 height 15
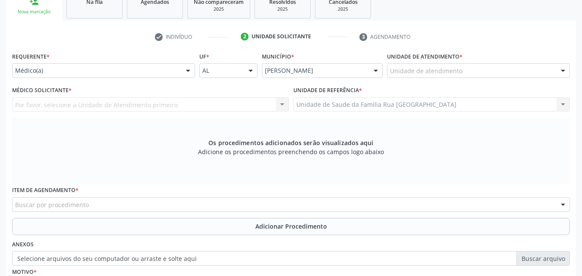
scroll to position [142, 0]
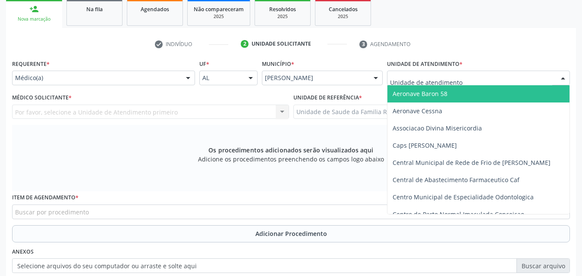
click at [465, 78] on div at bounding box center [478, 78] width 183 height 15
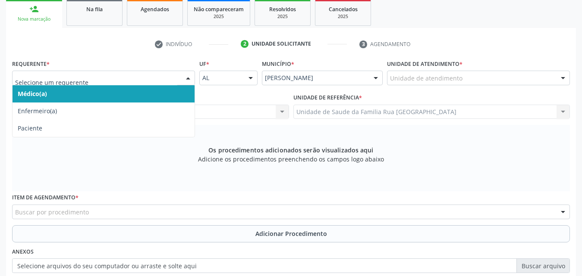
click at [192, 78] on div at bounding box center [187, 78] width 13 height 15
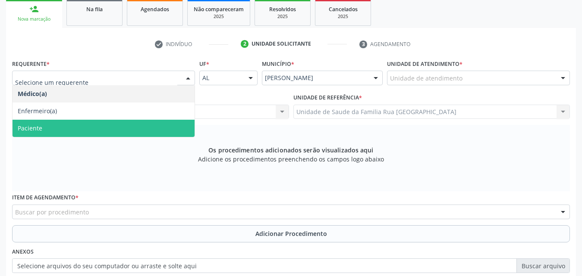
click at [79, 128] on span "Paciente" at bounding box center [104, 128] width 182 height 17
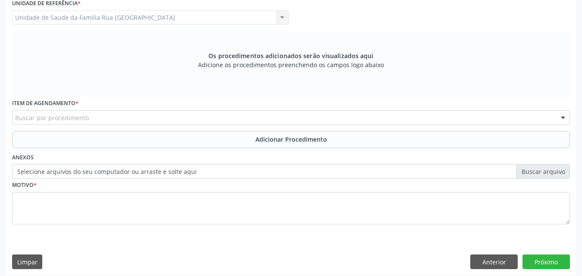
scroll to position [241, 0]
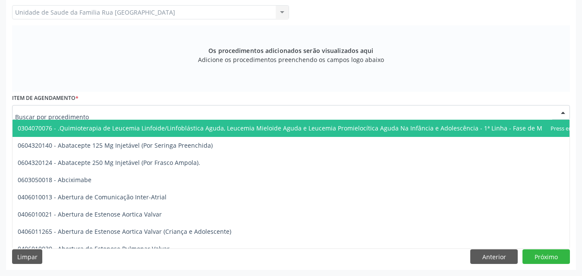
click at [181, 114] on div at bounding box center [290, 112] width 557 height 15
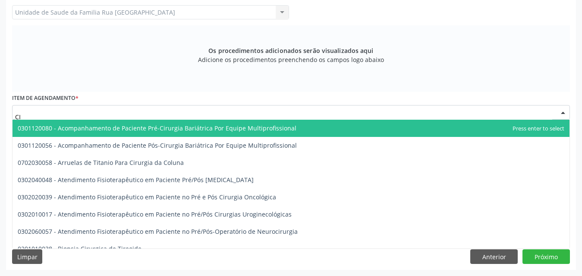
type input "C"
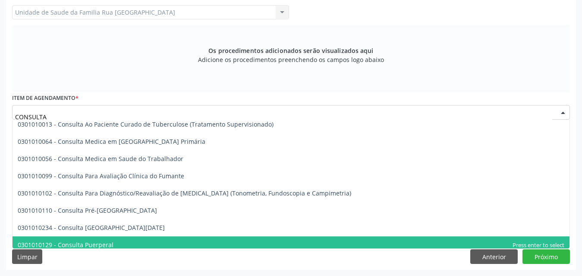
scroll to position [0, 0]
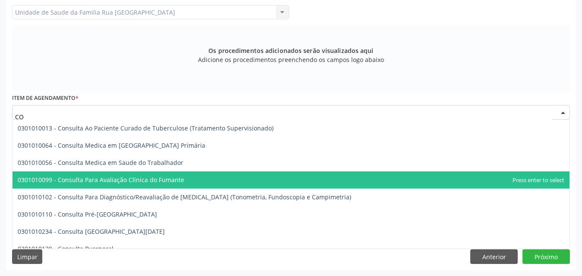
type input "C"
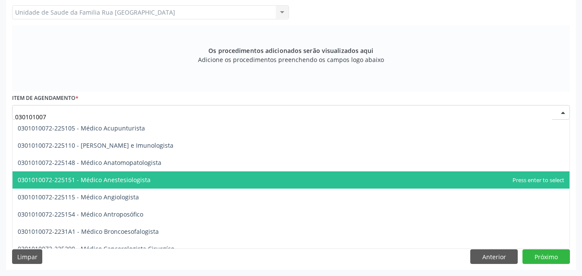
type input "0301010072"
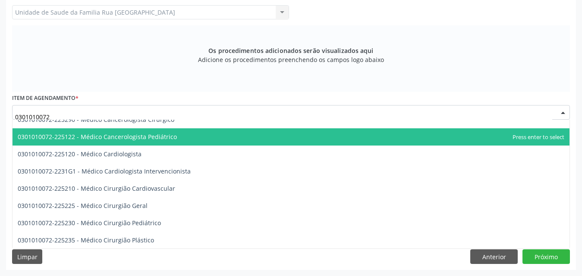
scroll to position [172, 0]
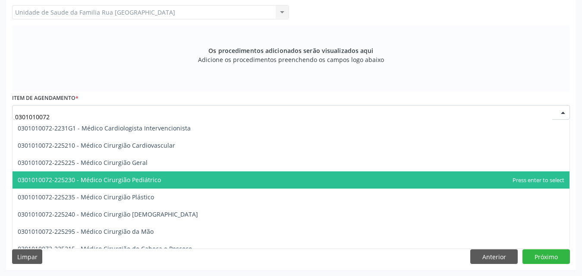
click at [156, 179] on span "0301010072-225230 - Médico Cirurgião Pediátrico" at bounding box center [89, 180] width 143 height 8
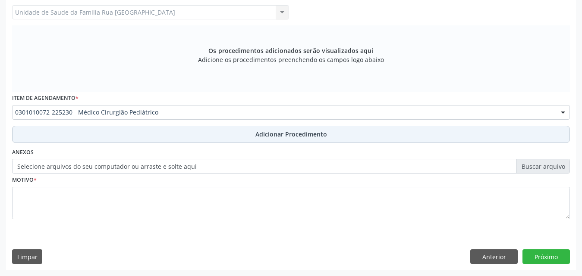
click at [318, 141] on button "Adicionar Procedimento" at bounding box center [290, 134] width 557 height 17
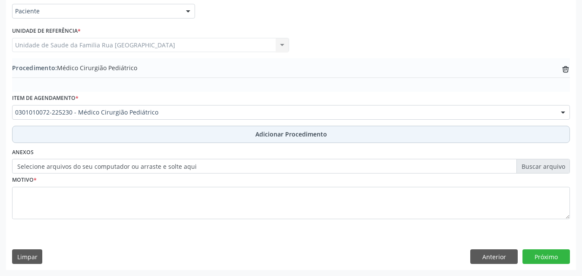
scroll to position [209, 0]
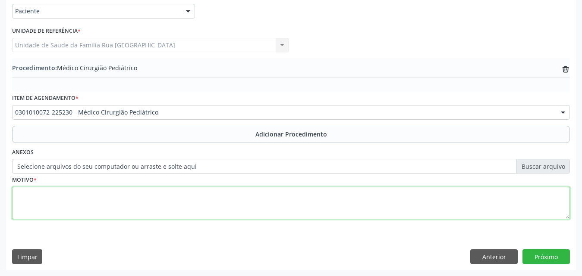
click at [166, 200] on textarea at bounding box center [290, 203] width 557 height 33
type textarea "[MEDICAL_DATA] [MEDICAL_DATA]."
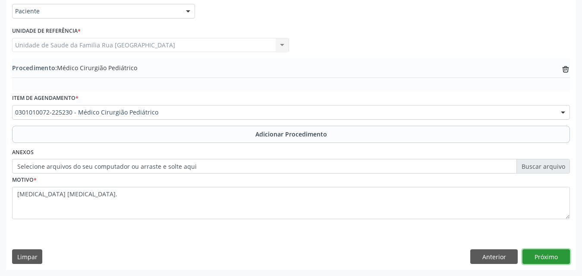
click at [544, 252] on button "Próximo" at bounding box center [545, 257] width 47 height 15
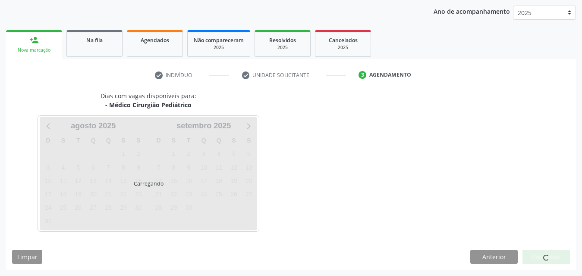
scroll to position [136, 0]
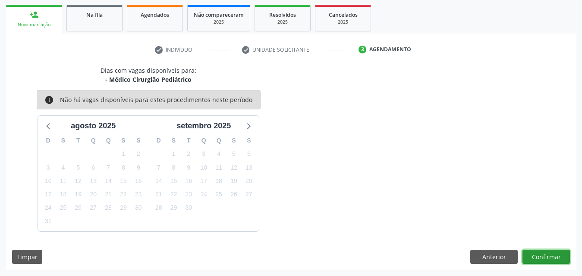
click at [539, 258] on button "Confirmar" at bounding box center [545, 257] width 47 height 15
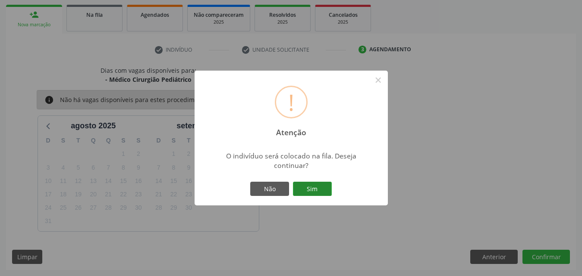
click at [316, 186] on button "Sim" at bounding box center [312, 189] width 39 height 15
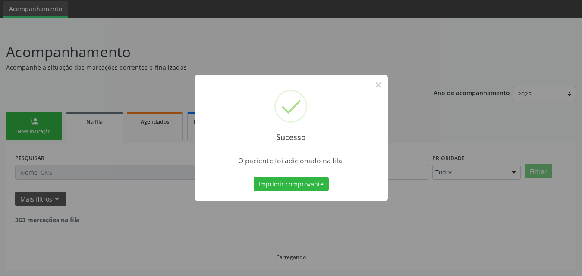
scroll to position [20, 0]
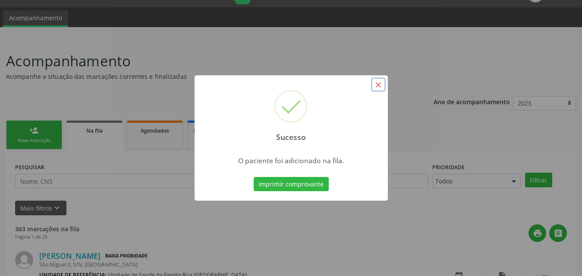
click at [375, 87] on button "×" at bounding box center [378, 85] width 15 height 15
